Goal: Check status: Check status

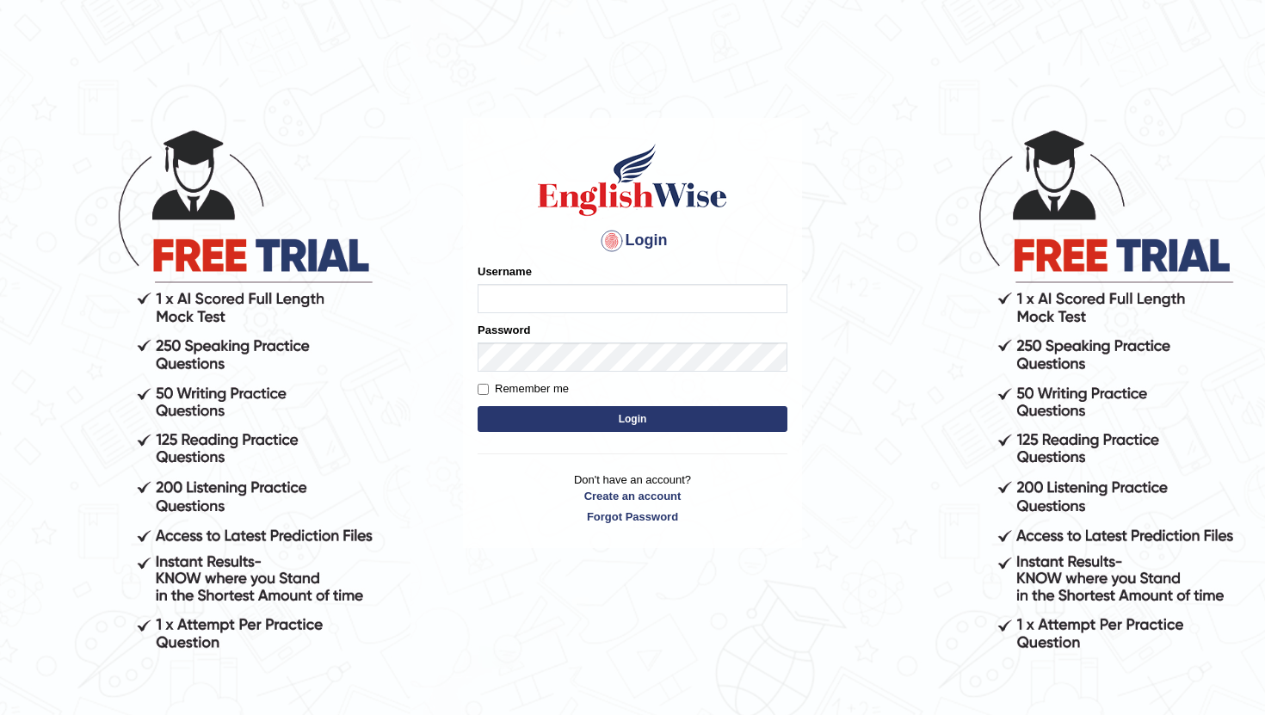
type input "PoojaD"
click at [547, 410] on button "Login" at bounding box center [633, 419] width 310 height 26
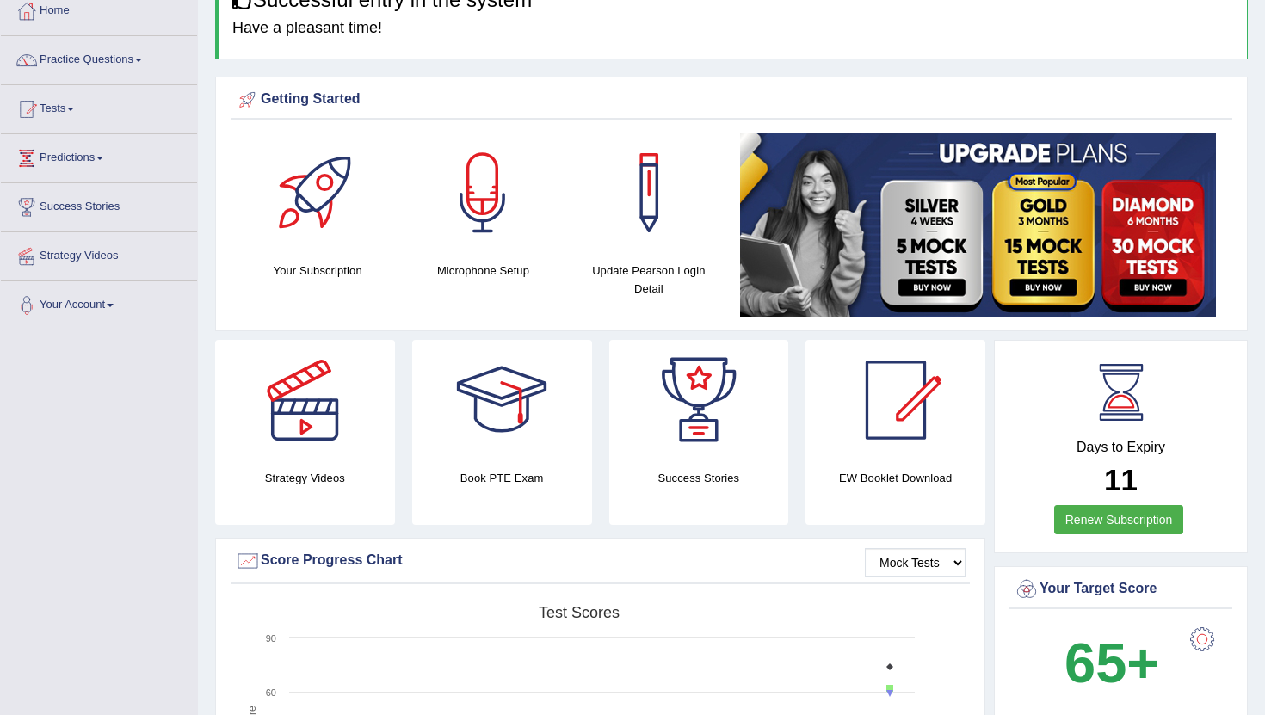
scroll to position [115, 0]
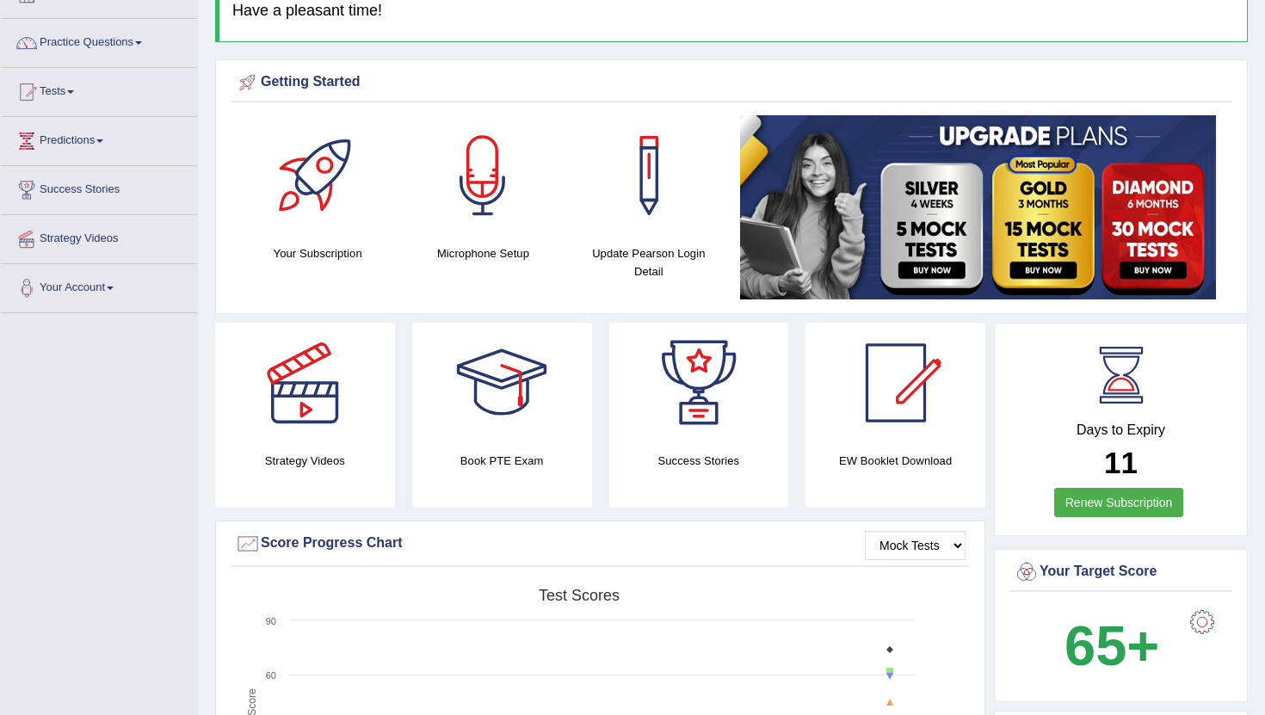
click at [67, 91] on link "Tests" at bounding box center [99, 89] width 196 height 43
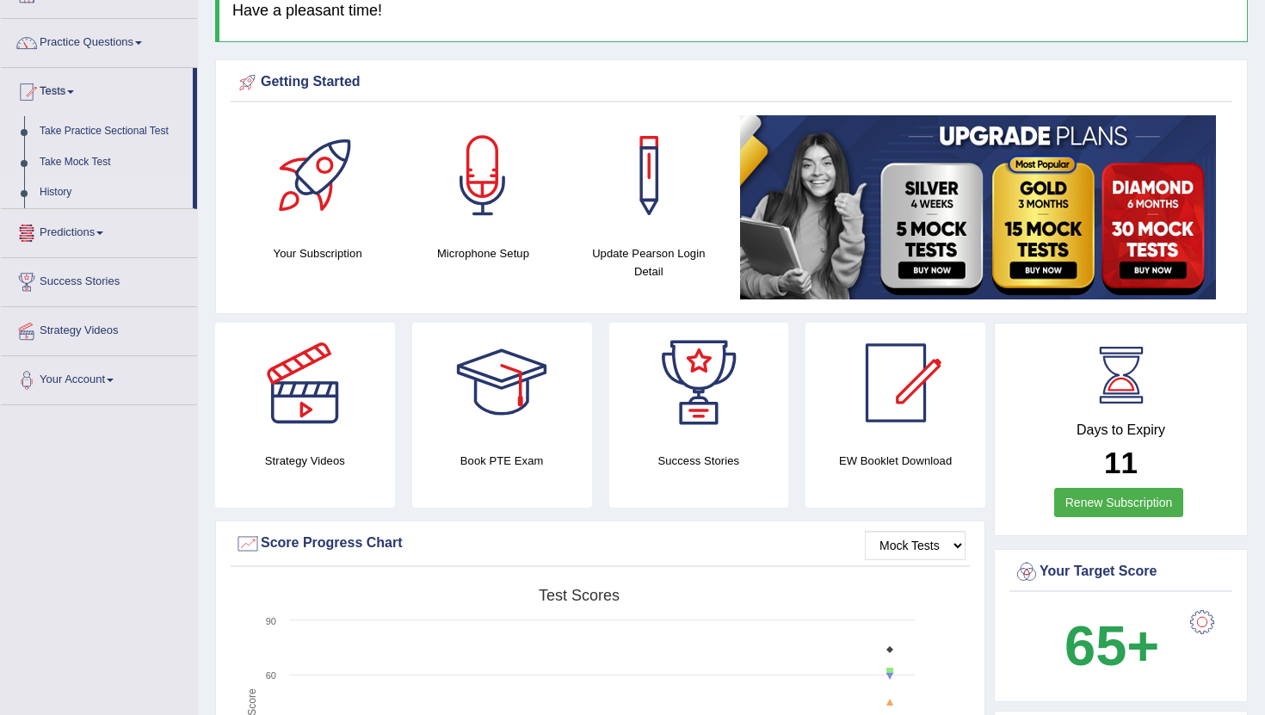
click at [76, 194] on link "History" at bounding box center [112, 192] width 161 height 31
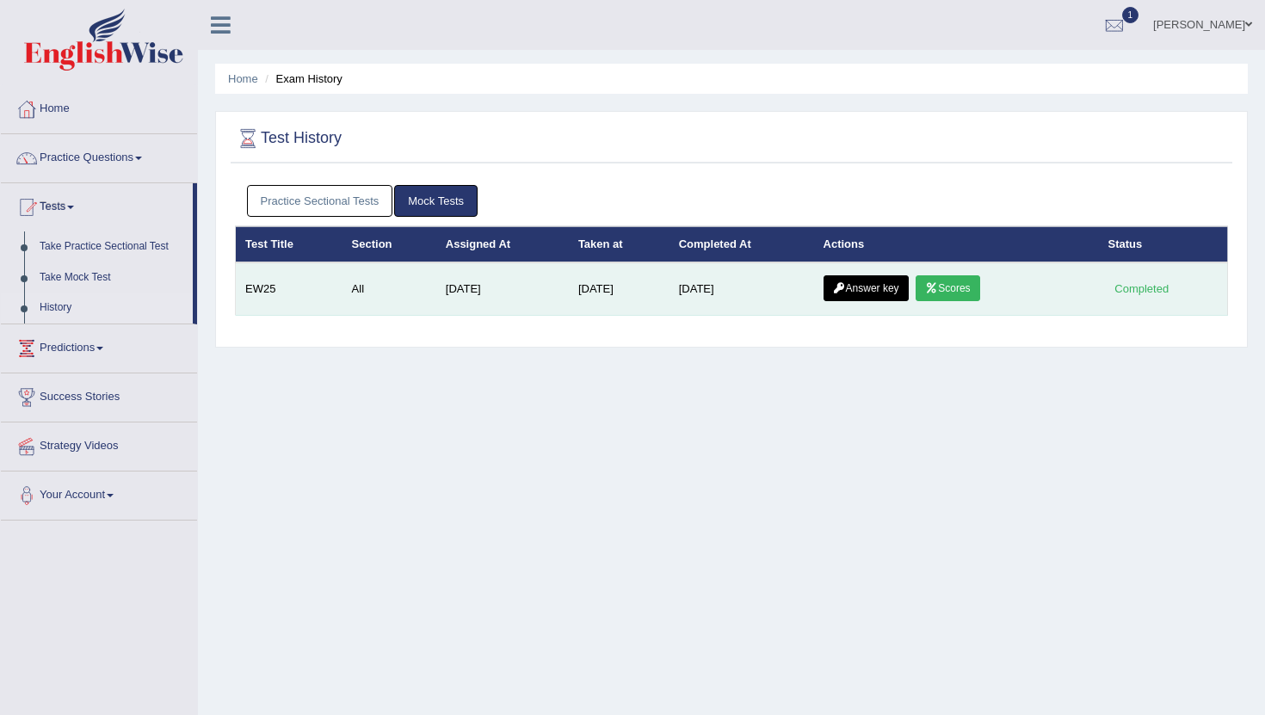
click at [962, 292] on link "Scores" at bounding box center [948, 288] width 64 height 26
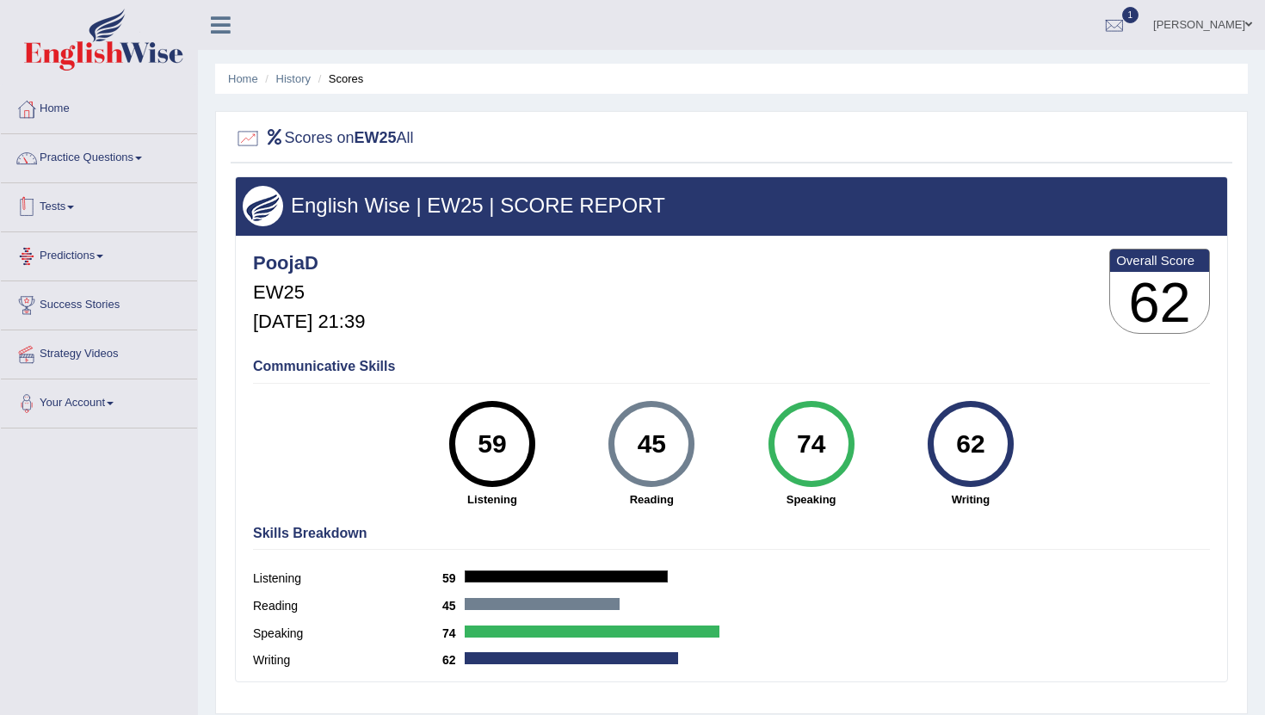
click at [74, 208] on span at bounding box center [70, 207] width 7 height 3
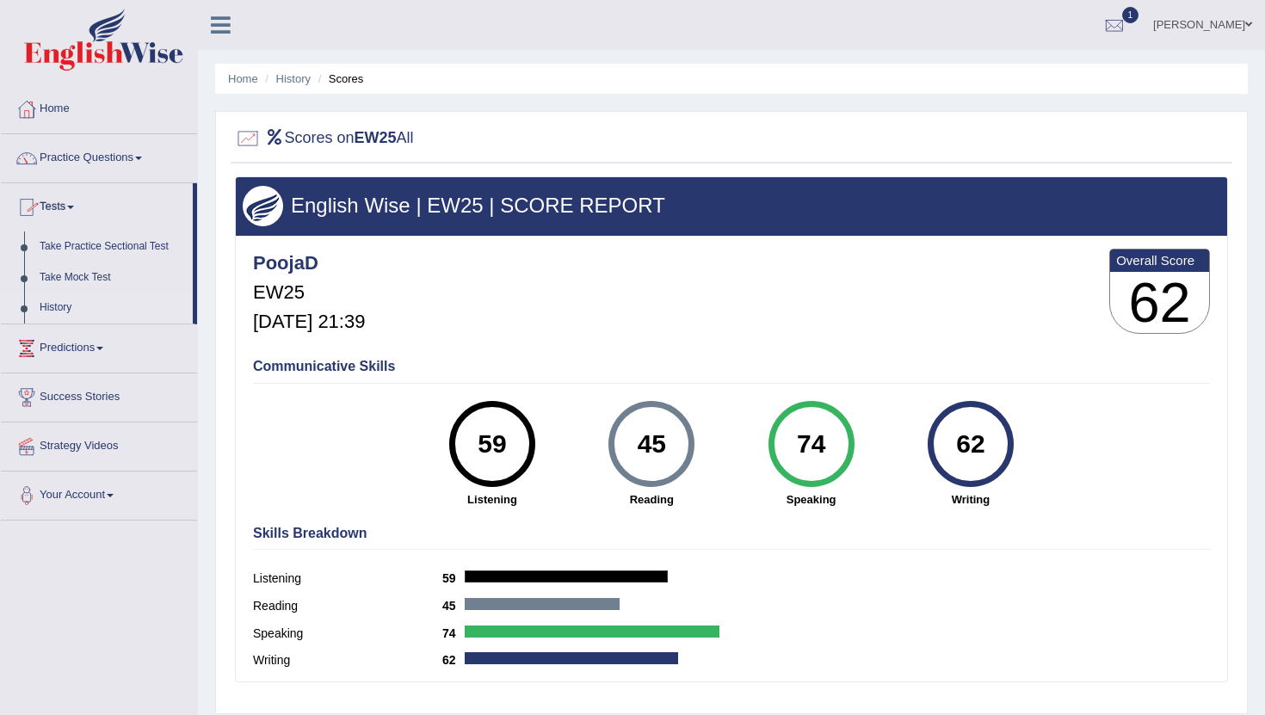
click at [59, 313] on link "History" at bounding box center [112, 308] width 161 height 31
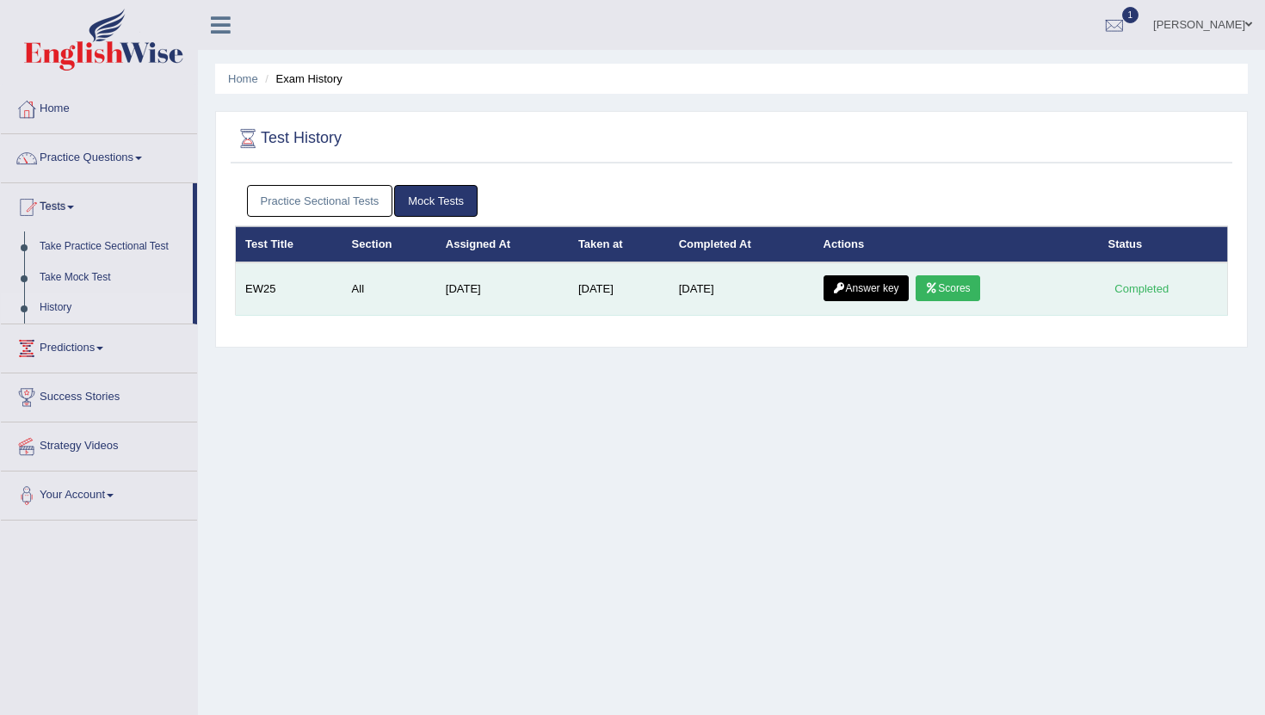
click at [879, 289] on link "Answer key" at bounding box center [866, 288] width 85 height 26
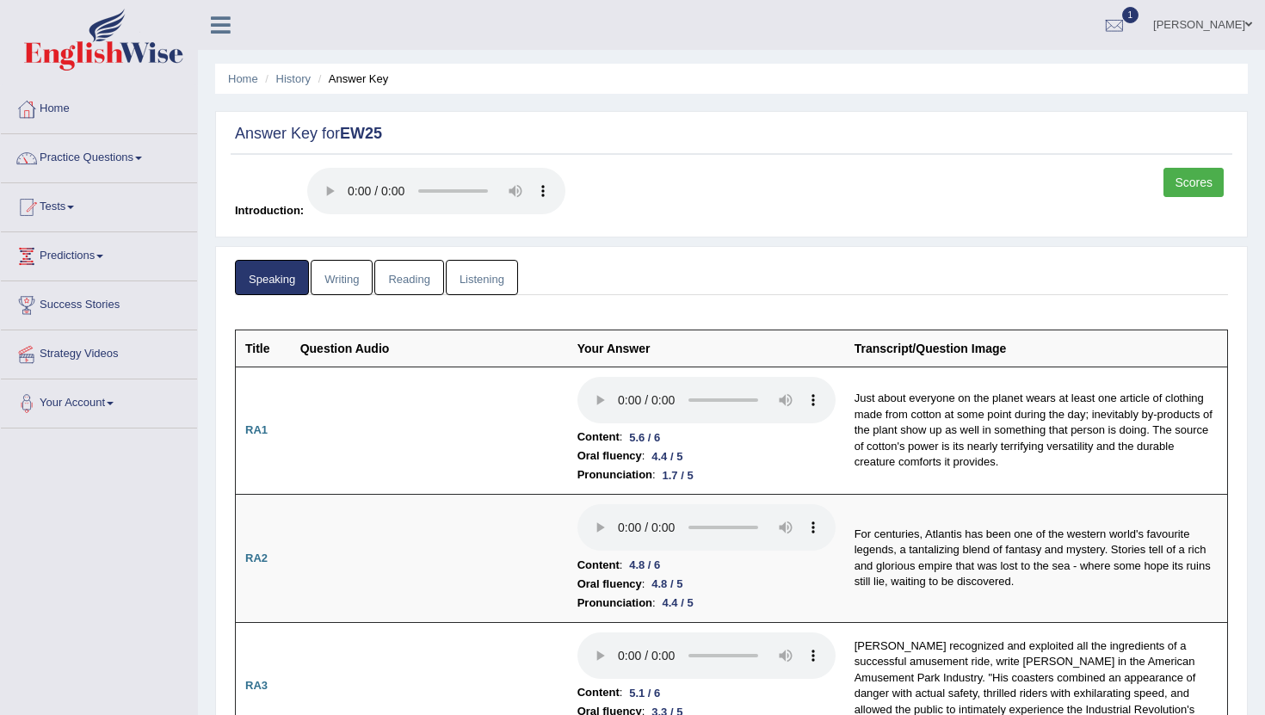
click at [356, 275] on link "Writing" at bounding box center [342, 277] width 62 height 35
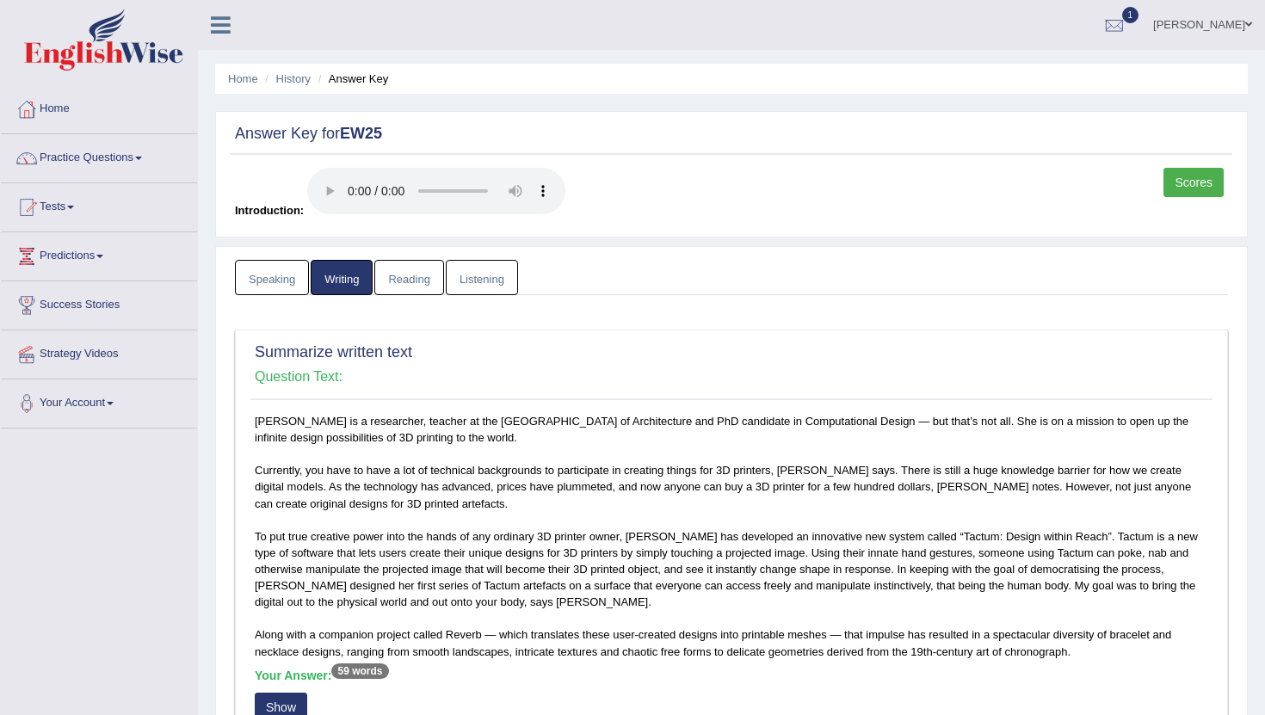
click at [415, 280] on link "Reading" at bounding box center [408, 277] width 69 height 35
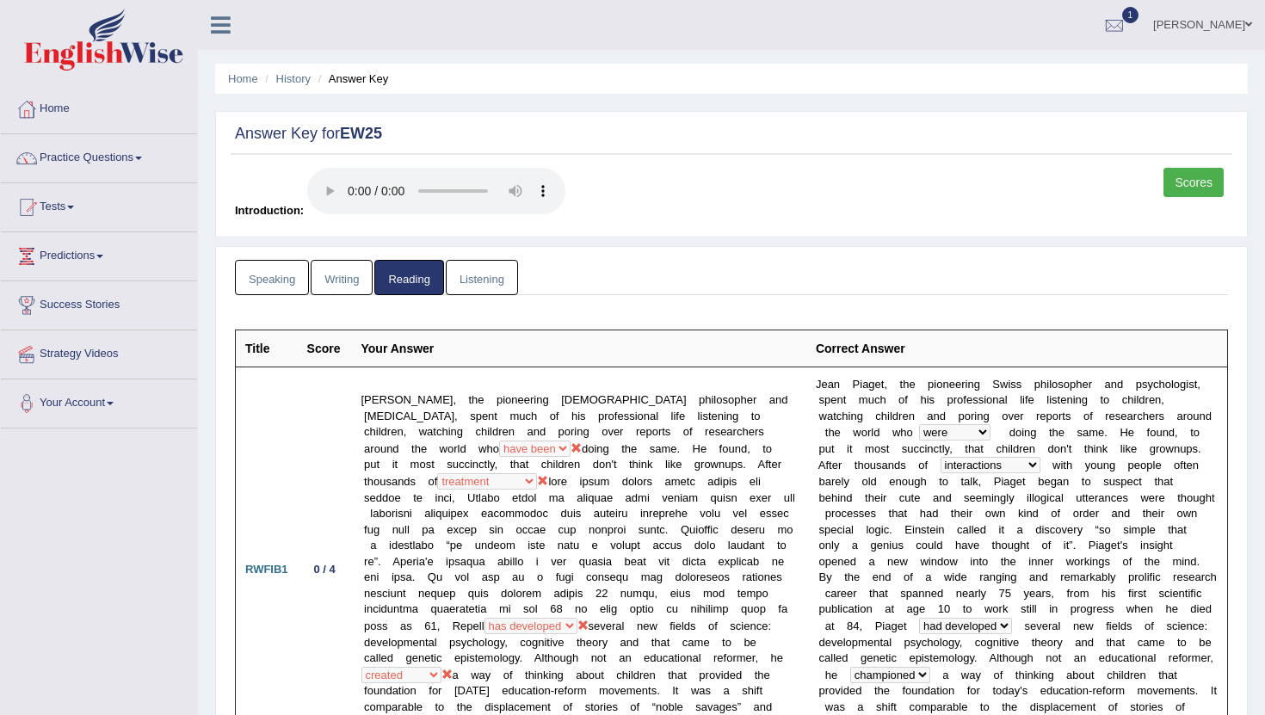
click at [466, 281] on link "Listening" at bounding box center [482, 277] width 72 height 35
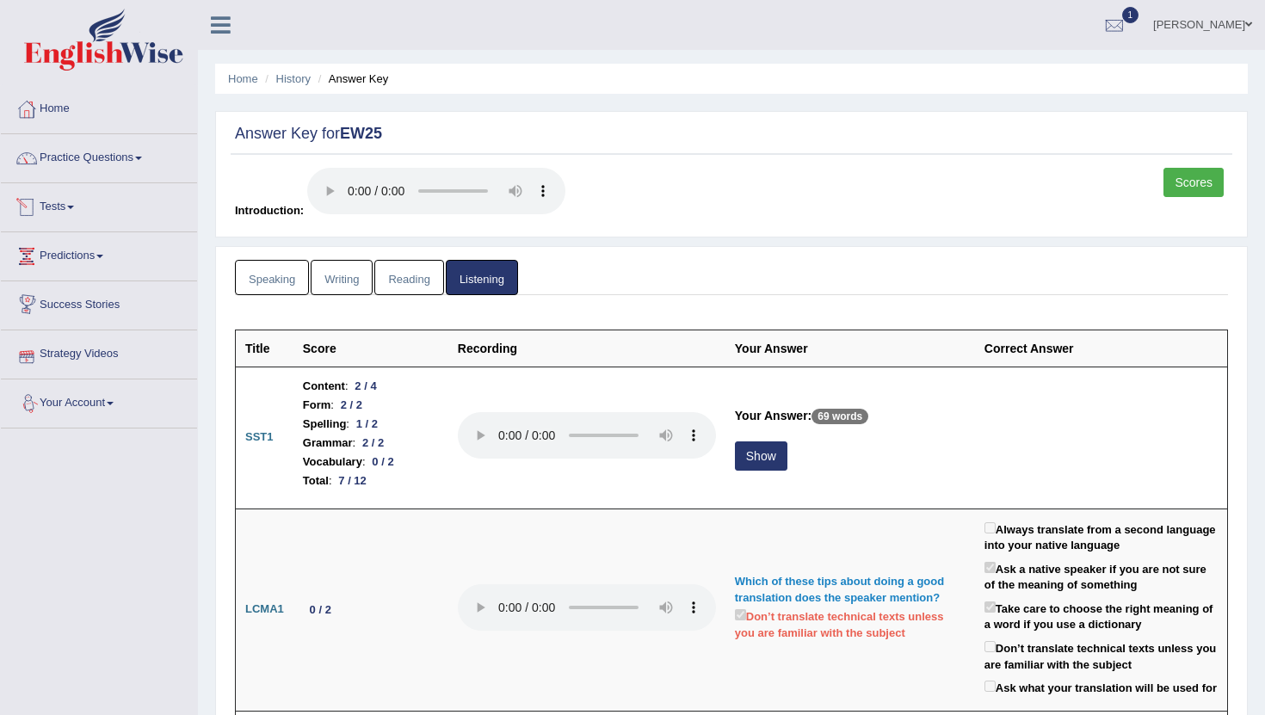
click at [68, 210] on link "Tests" at bounding box center [99, 204] width 196 height 43
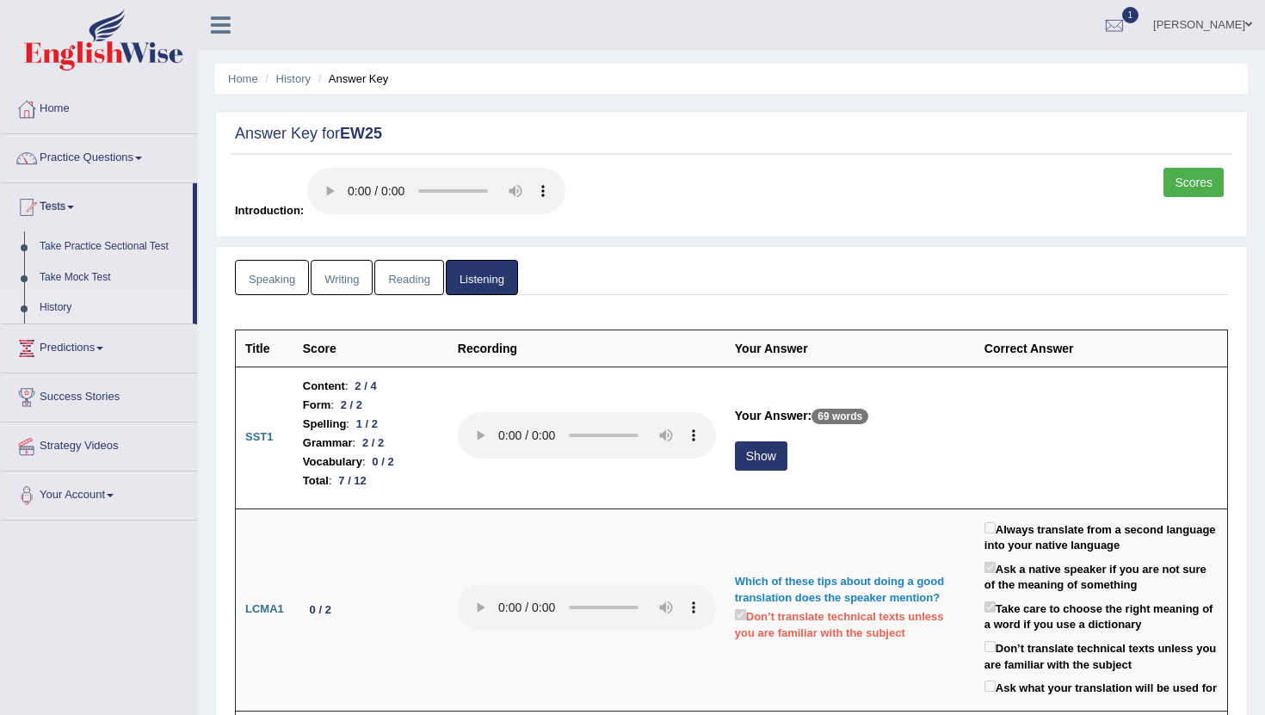
click at [65, 309] on link "History" at bounding box center [112, 308] width 161 height 31
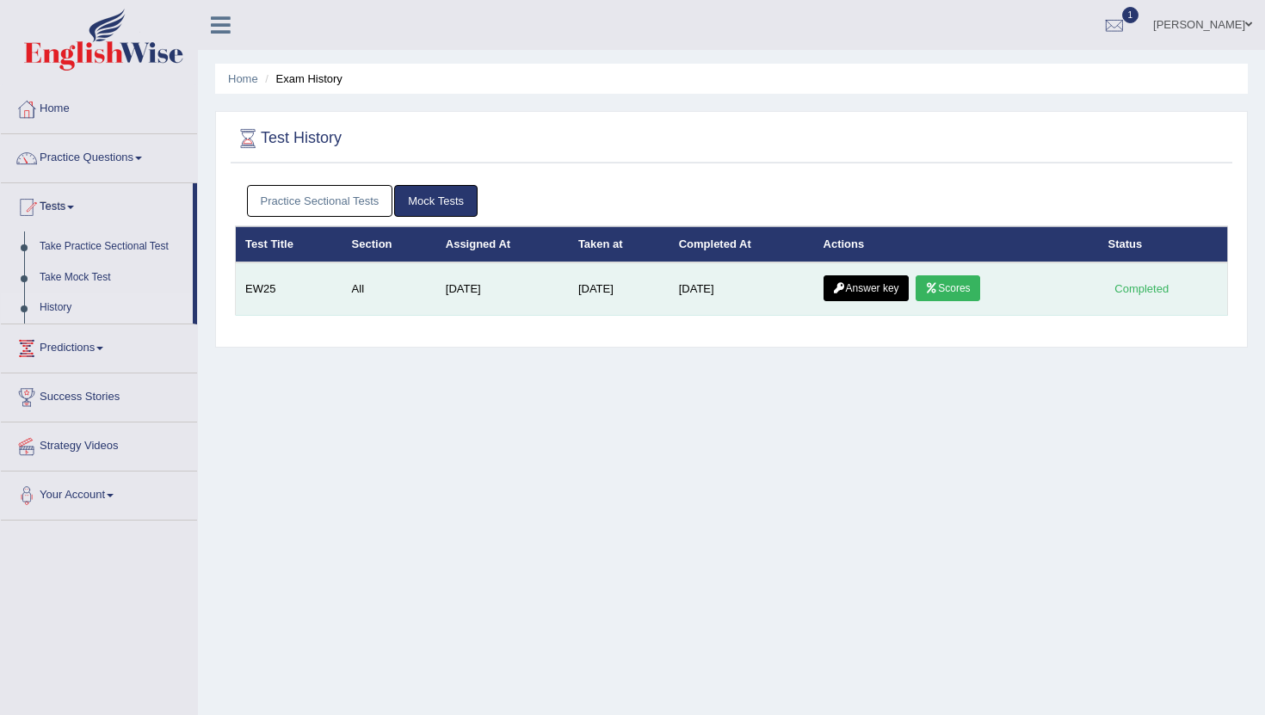
click at [946, 286] on link "Scores" at bounding box center [948, 288] width 64 height 26
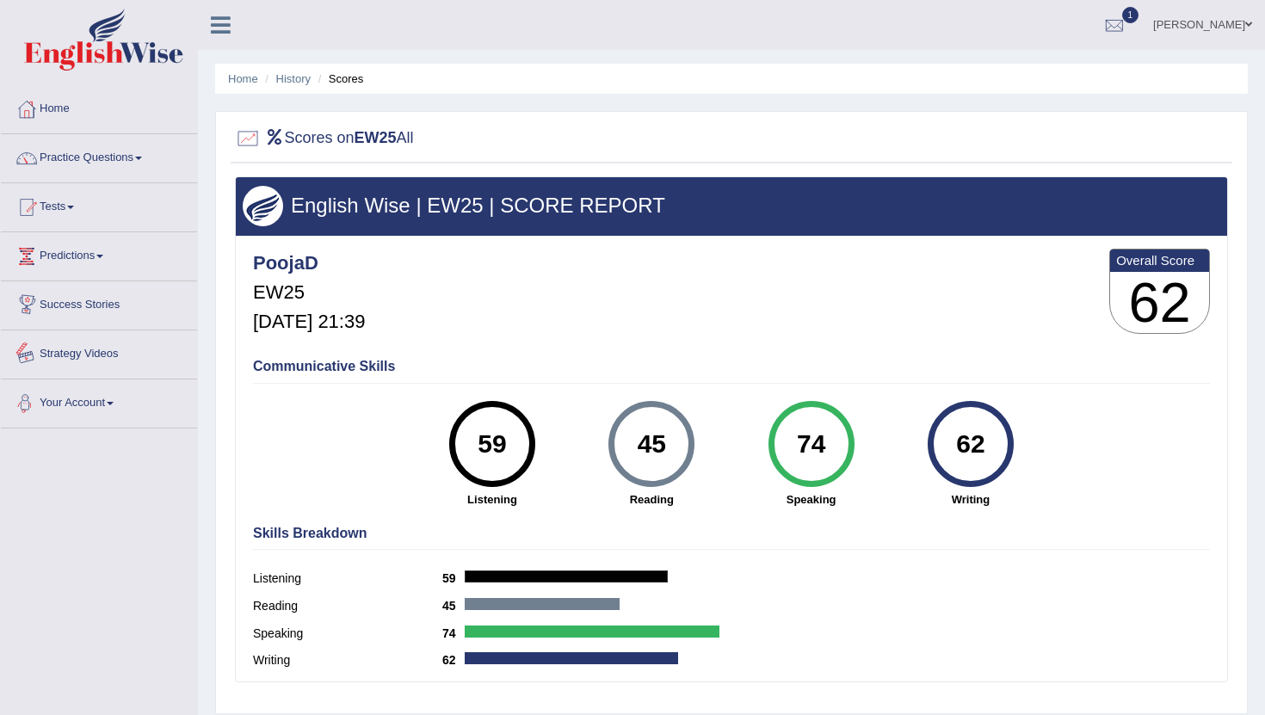
click at [81, 407] on link "Your Account" at bounding box center [99, 401] width 196 height 43
